Goal: Task Accomplishment & Management: Manage account settings

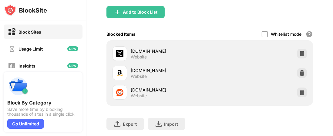
scroll to position [91, 0]
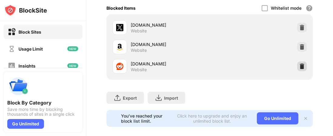
drag, startPoint x: 296, startPoint y: 67, endPoint x: 296, endPoint y: 63, distance: 3.5
click at [299, 67] on img at bounding box center [302, 66] width 6 height 6
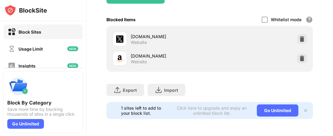
scroll to position [84, 0]
